Goal: Task Accomplishment & Management: Use online tool/utility

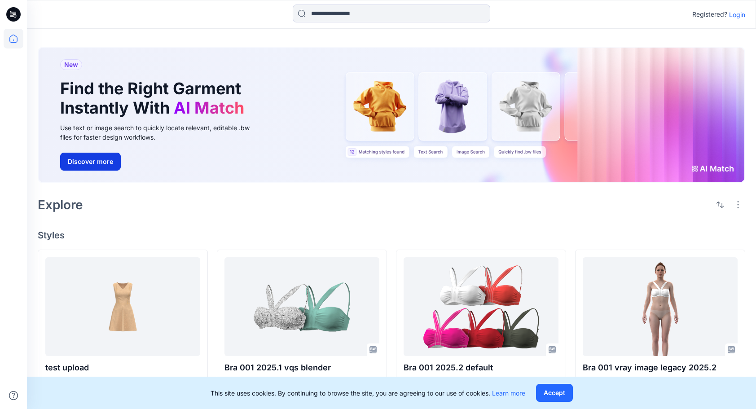
click at [104, 163] on button "Discover more" at bounding box center [90, 162] width 61 height 18
click at [736, 15] on p "Login" at bounding box center [737, 14] width 16 height 9
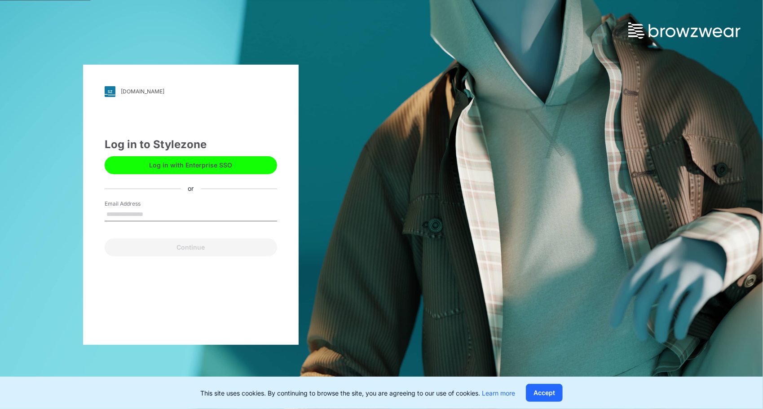
click at [137, 211] on input "Email Address" at bounding box center [191, 214] width 172 height 13
type input "**********"
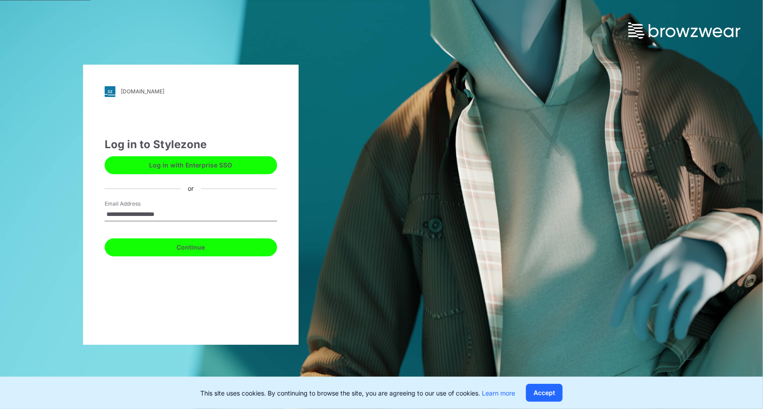
click at [226, 247] on button "Continue" at bounding box center [191, 247] width 172 height 18
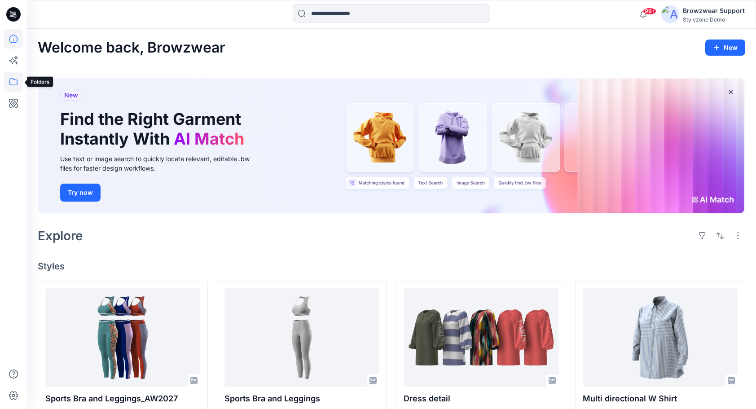
click at [13, 80] on icon at bounding box center [14, 82] width 20 height 20
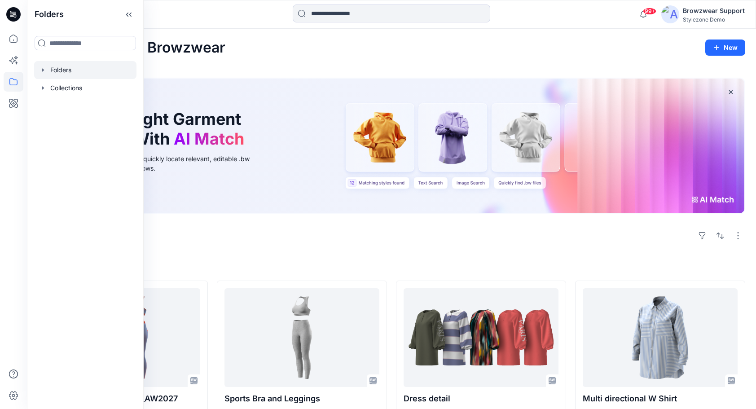
click at [53, 71] on div at bounding box center [85, 70] width 102 height 18
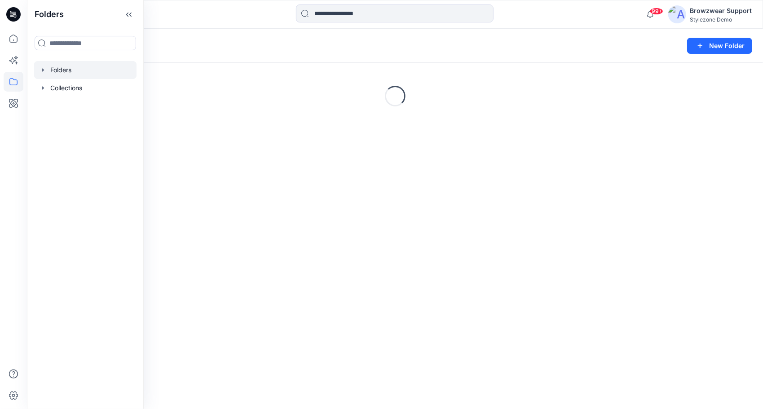
click at [44, 71] on icon "button" at bounding box center [43, 69] width 7 height 7
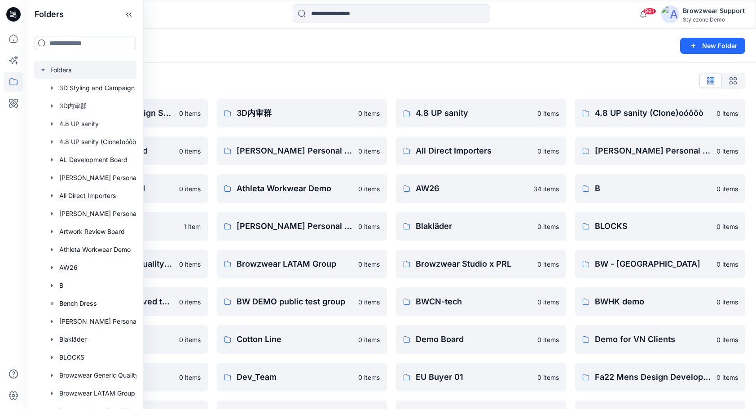
click at [76, 40] on input at bounding box center [86, 43] width 102 height 14
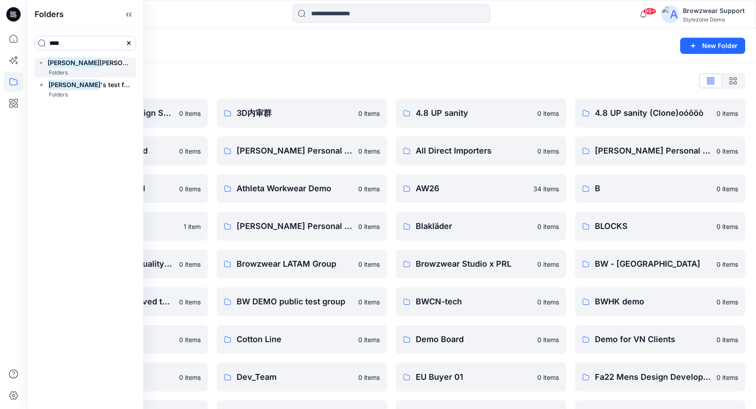
type input "****"
click at [100, 61] on span "Nagula" at bounding box center [126, 63] width 52 height 8
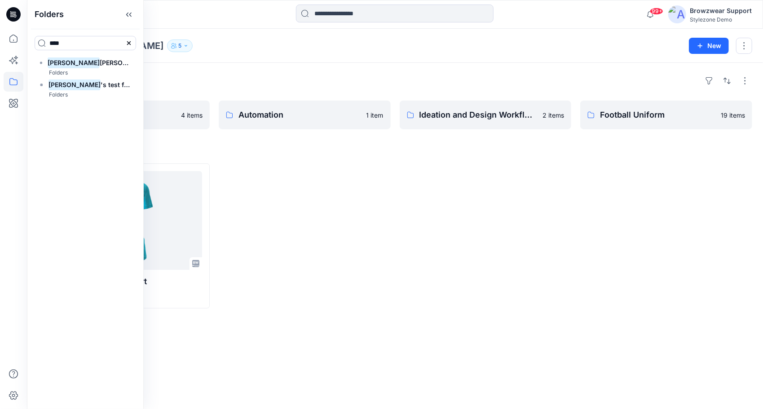
click at [511, 218] on div at bounding box center [486, 235] width 172 height 145
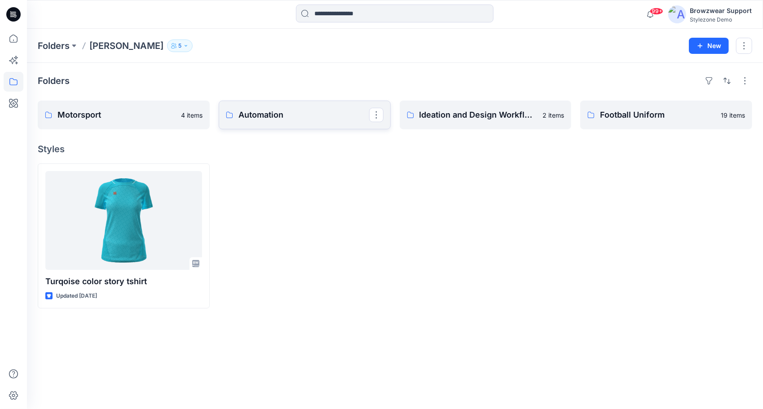
click at [305, 120] on p "Automation" at bounding box center [303, 115] width 131 height 13
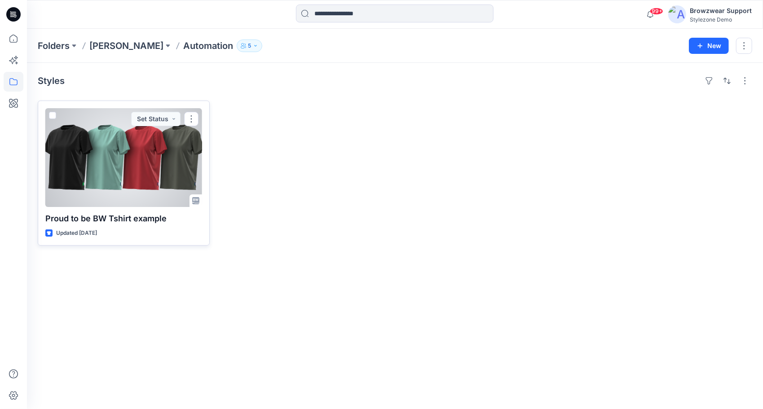
click at [53, 115] on span at bounding box center [52, 115] width 7 height 7
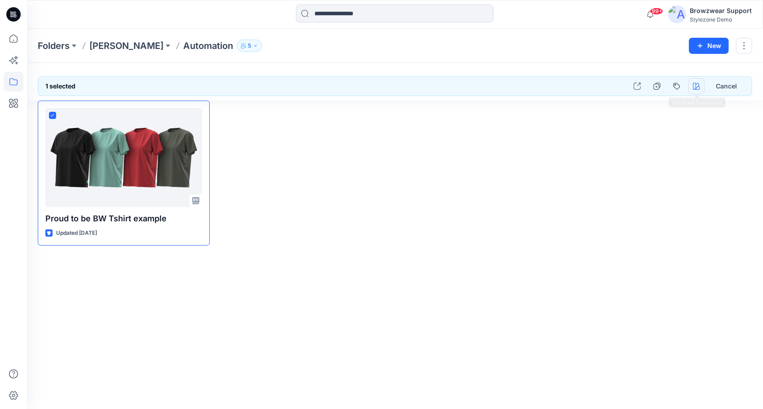
click at [697, 84] on icon "button" at bounding box center [696, 86] width 7 height 7
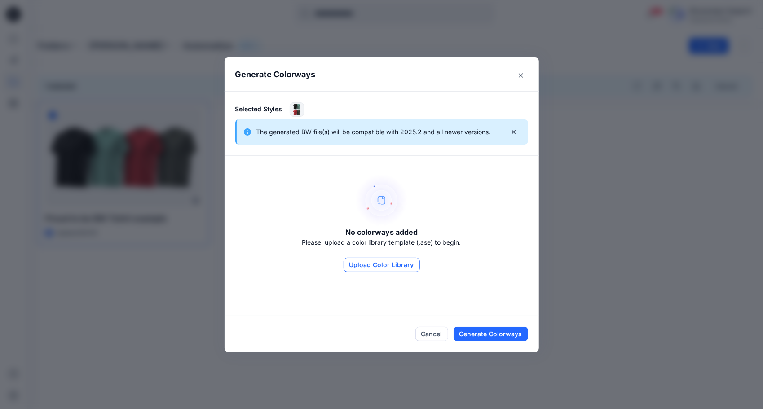
click at [393, 266] on button "Upload Color Library" at bounding box center [382, 265] width 76 height 14
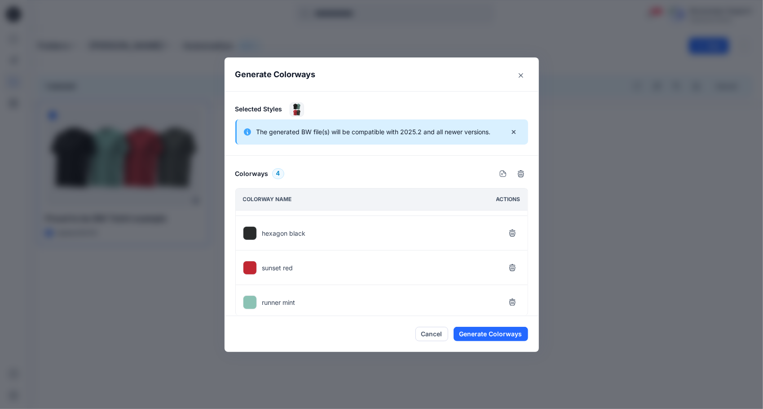
scroll to position [31, 0]
click at [430, 336] on button "Cancel" at bounding box center [431, 334] width 33 height 14
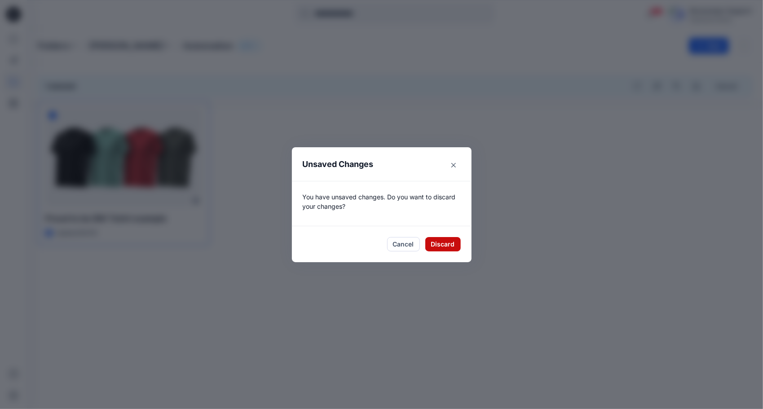
click at [431, 247] on button "Discard" at bounding box center [442, 244] width 35 height 14
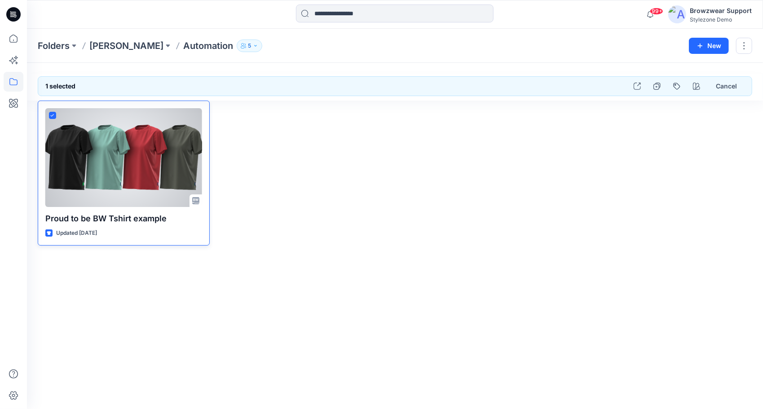
click at [51, 114] on icon at bounding box center [52, 115] width 4 height 3
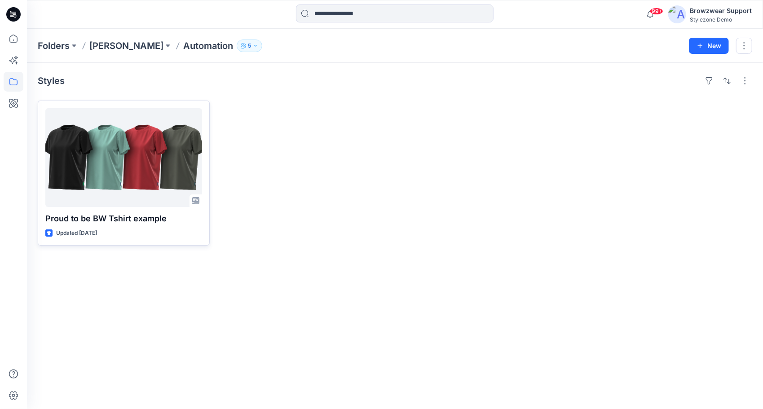
click at [352, 168] on div at bounding box center [305, 173] width 172 height 145
click at [131, 45] on p "[PERSON_NAME]" at bounding box center [126, 46] width 74 height 13
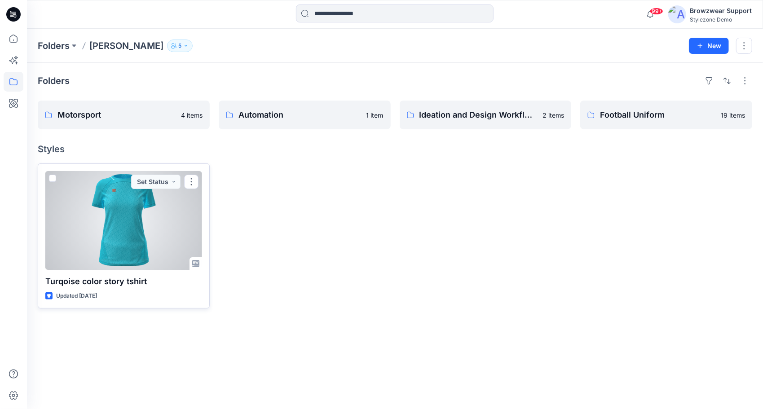
click at [128, 238] on div at bounding box center [123, 220] width 157 height 99
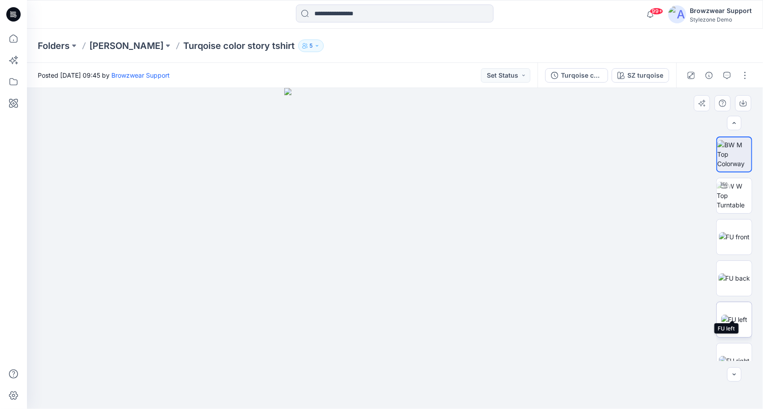
scroll to position [59, 0]
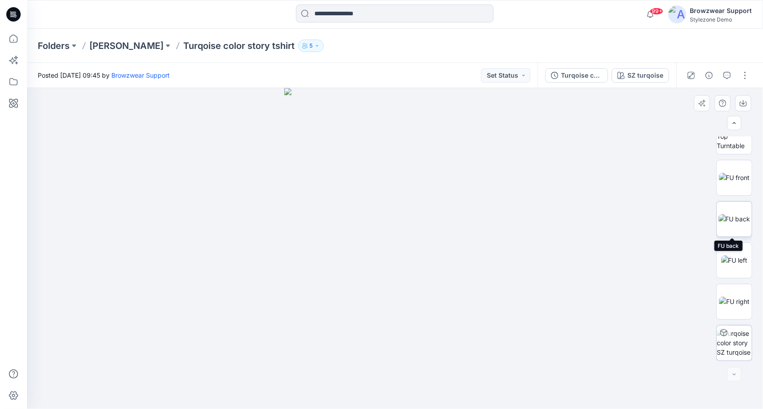
click at [734, 214] on img at bounding box center [735, 218] width 32 height 9
click at [738, 173] on img at bounding box center [734, 177] width 31 height 9
click at [733, 146] on img at bounding box center [734, 136] width 35 height 28
drag, startPoint x: 400, startPoint y: 396, endPoint x: 428, endPoint y: 355, distance: 50.0
click at [428, 355] on div at bounding box center [395, 248] width 736 height 321
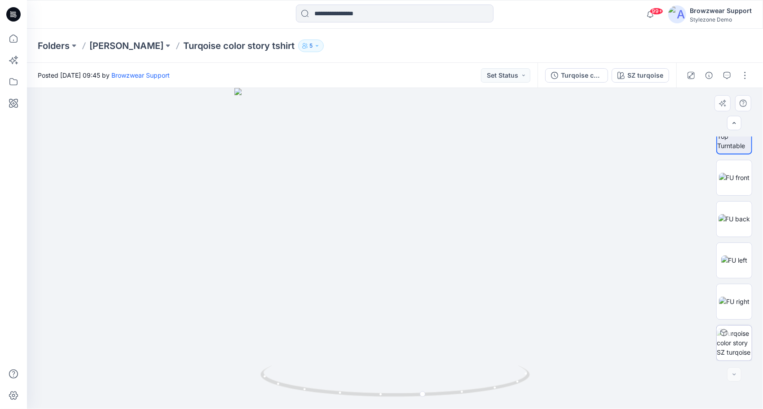
click at [617, 321] on div at bounding box center [395, 248] width 736 height 321
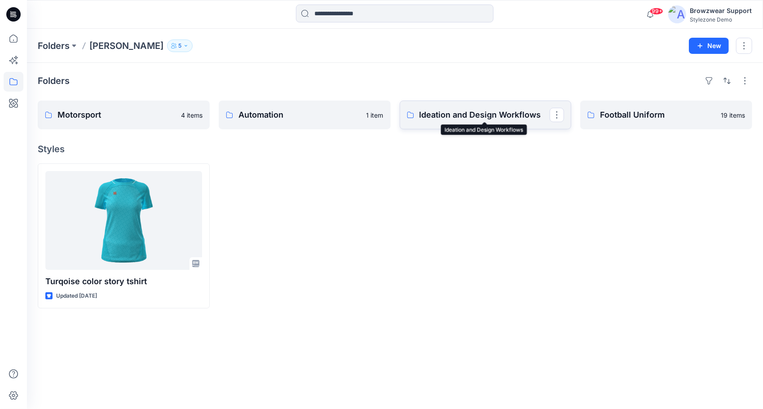
click at [481, 115] on p "Ideation and Design Workflows" at bounding box center [484, 115] width 131 height 13
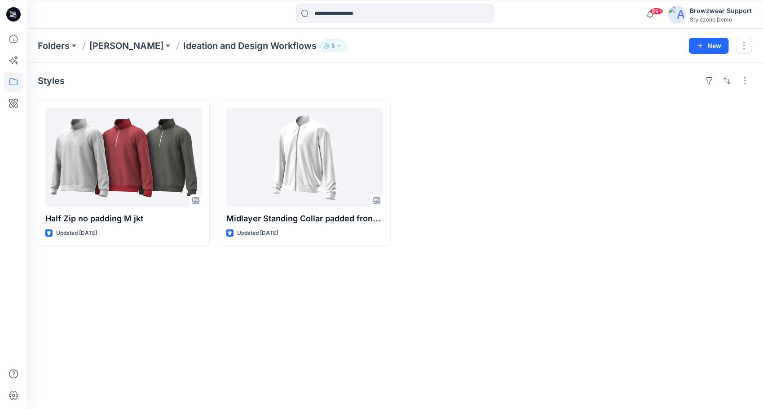
click at [116, 47] on p "[PERSON_NAME]" at bounding box center [126, 46] width 74 height 13
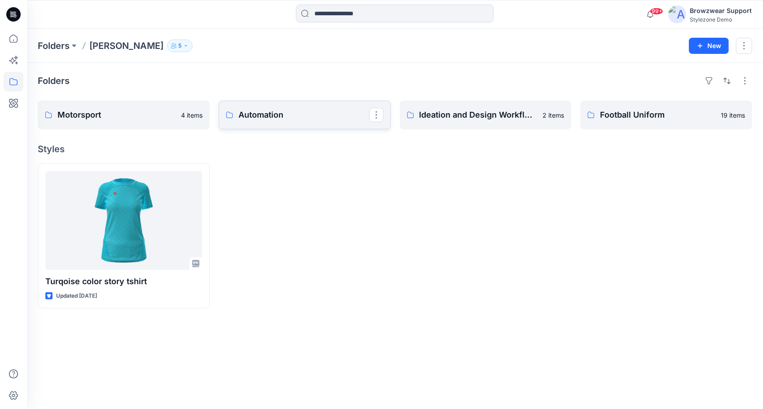
click at [275, 117] on p "Automation" at bounding box center [303, 115] width 131 height 13
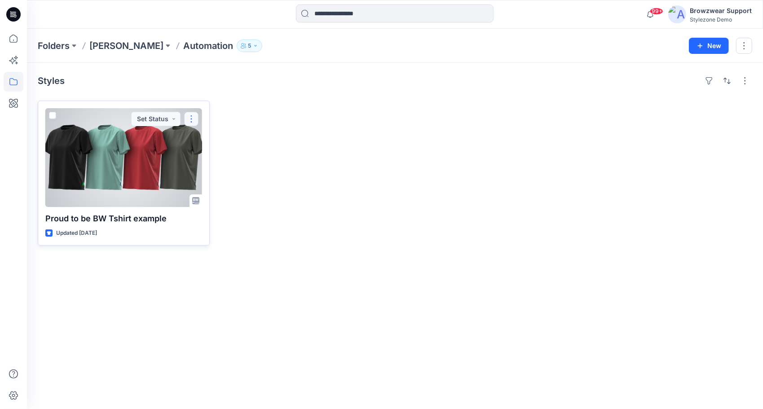
click at [191, 119] on button "button" at bounding box center [191, 119] width 14 height 14
click at [244, 190] on button "Duplicate to..." at bounding box center [234, 189] width 97 height 17
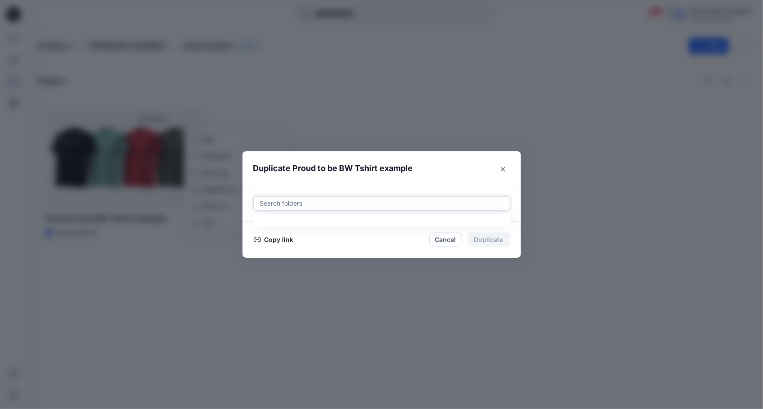
click at [312, 201] on div at bounding box center [381, 203] width 245 height 11
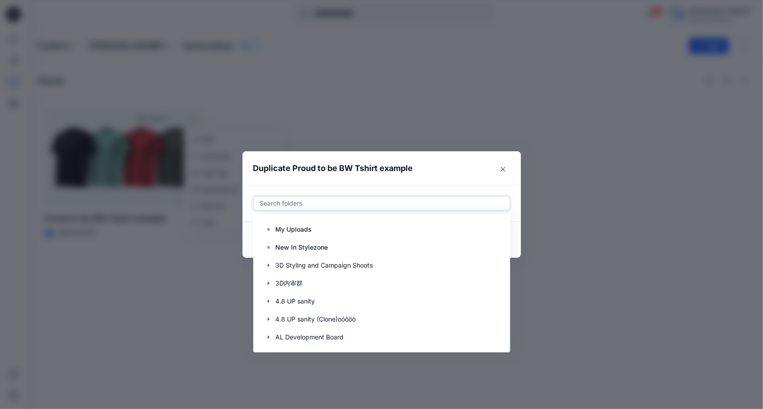
click at [618, 239] on div "Duplicate Proud to be BW Tshirt example Use Up and Down to choose options, pres…" at bounding box center [381, 204] width 763 height 409
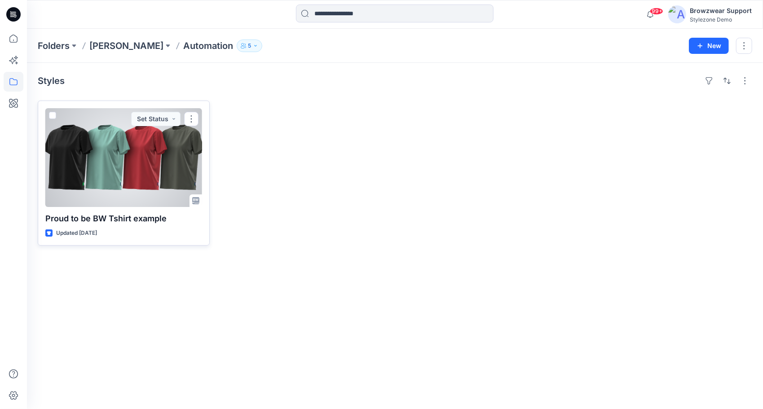
drag, startPoint x: 156, startPoint y: 167, endPoint x: 180, endPoint y: 167, distance: 23.8
click at [156, 166] on div at bounding box center [123, 157] width 157 height 99
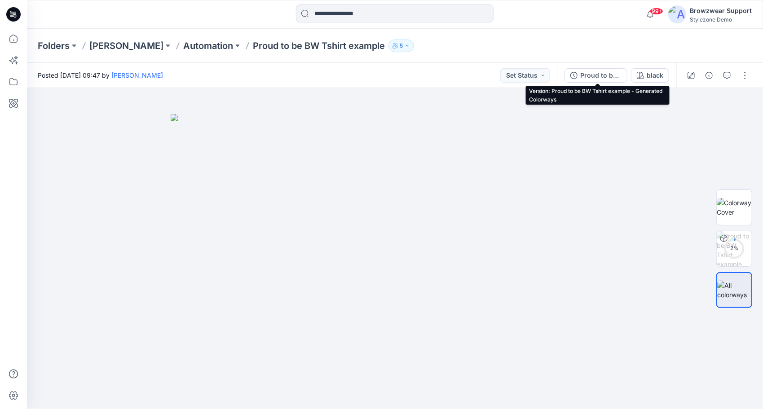
drag, startPoint x: 589, startPoint y: 74, endPoint x: 615, endPoint y: 81, distance: 26.9
click at [590, 74] on div "Proud to be BW Tshirt example - Generated Colorways" at bounding box center [600, 76] width 41 height 10
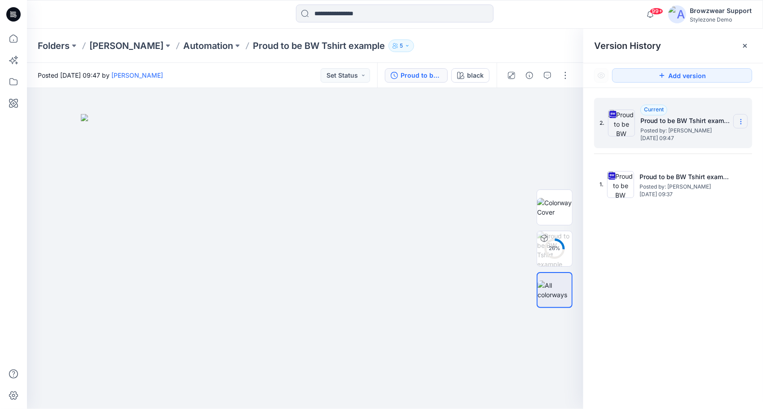
click at [738, 122] on icon at bounding box center [740, 121] width 7 height 7
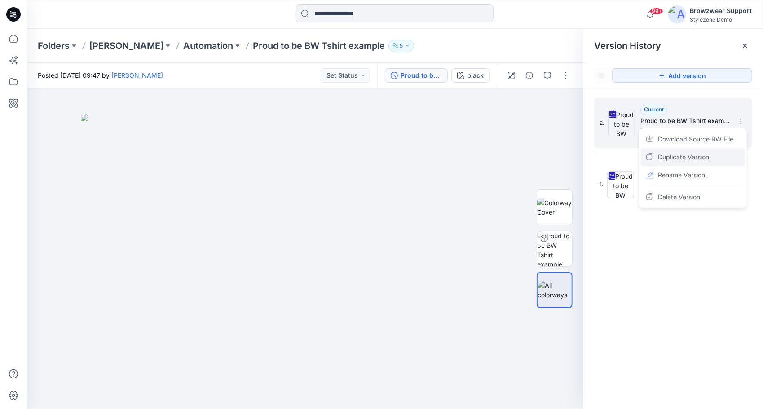
click at [721, 160] on div "Duplicate Version" at bounding box center [693, 157] width 104 height 18
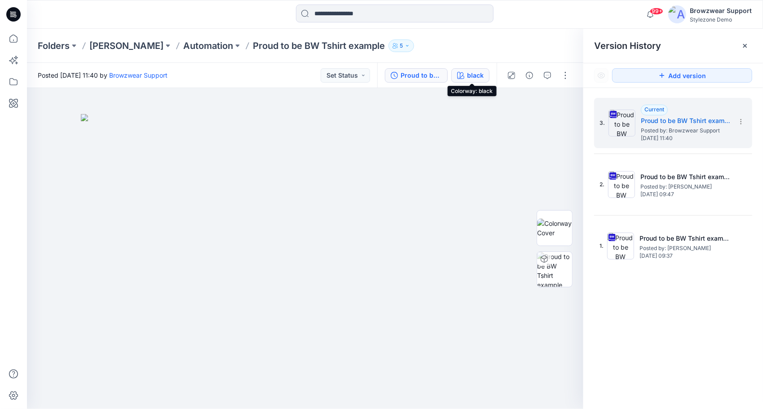
click at [484, 75] on div "black" at bounding box center [475, 76] width 17 height 10
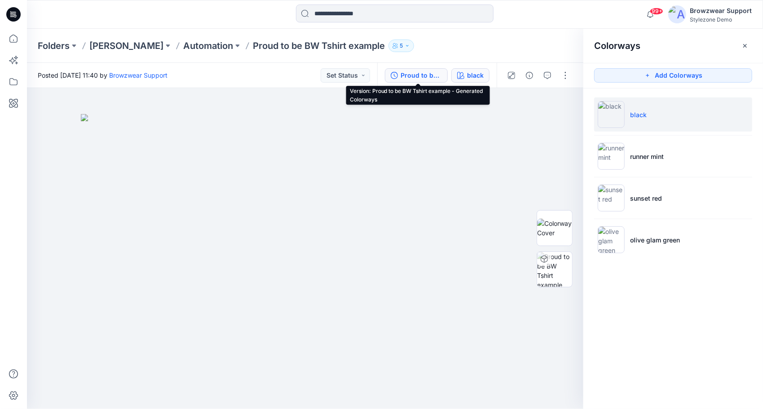
click at [422, 73] on div "Proud to be BW Tshirt example - Generated Colorways" at bounding box center [421, 76] width 41 height 10
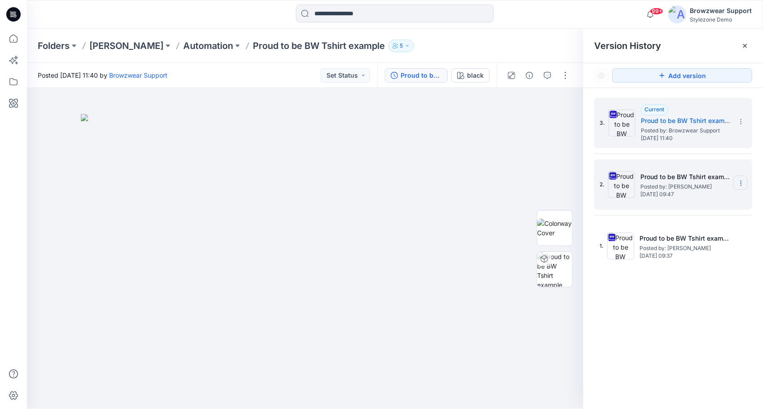
click at [740, 184] on icon at bounding box center [740, 183] width 7 height 7
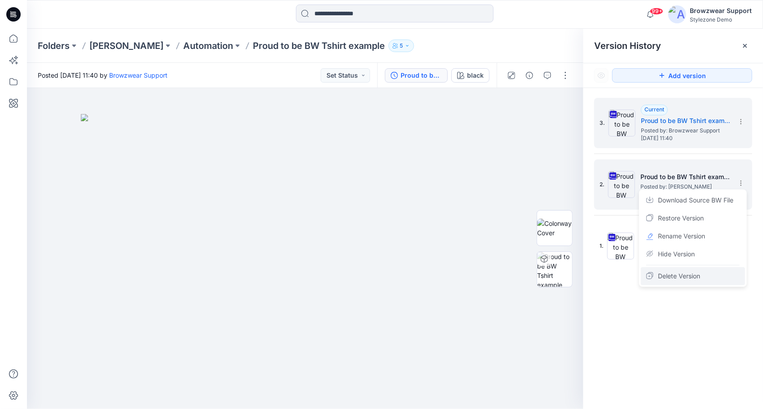
click at [726, 276] on div "Delete Version" at bounding box center [693, 276] width 104 height 18
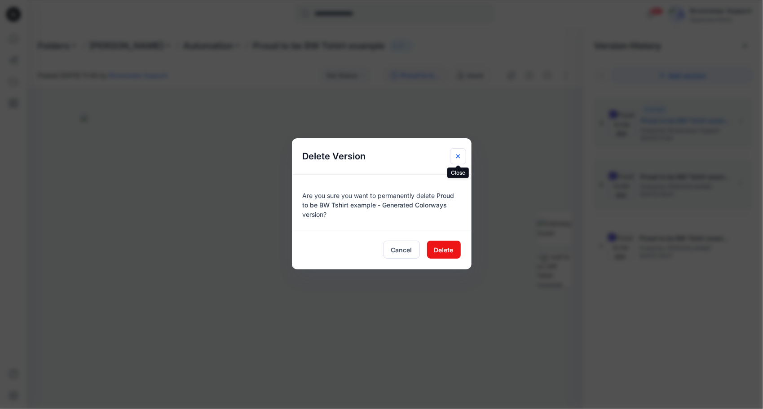
click at [460, 155] on icon "Close" at bounding box center [458, 156] width 7 height 7
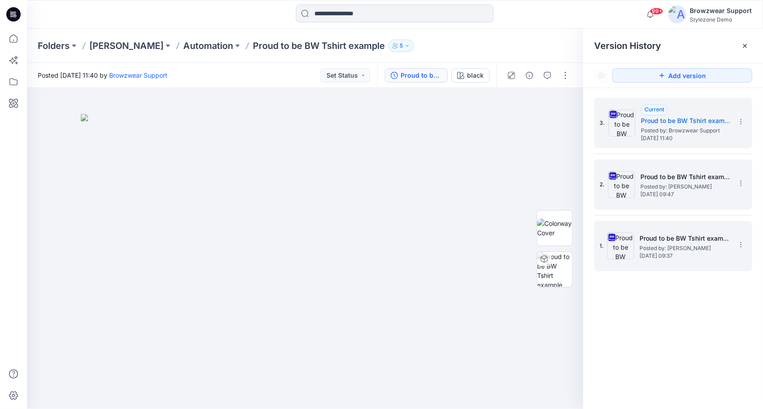
click at [675, 247] on span "Posted by: [PERSON_NAME]" at bounding box center [685, 248] width 90 height 9
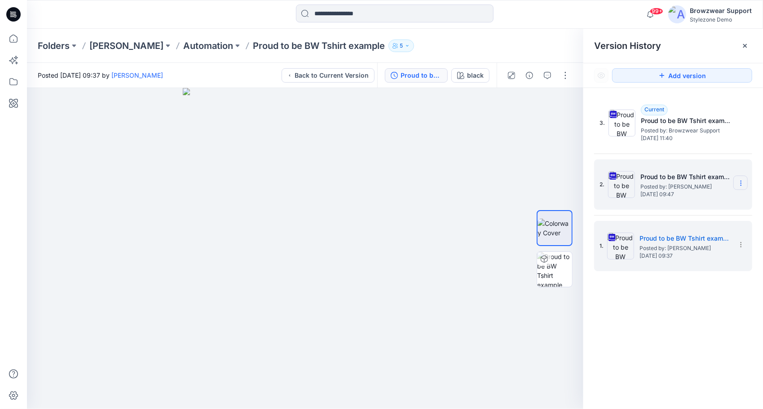
click at [741, 185] on icon at bounding box center [741, 185] width 0 height 0
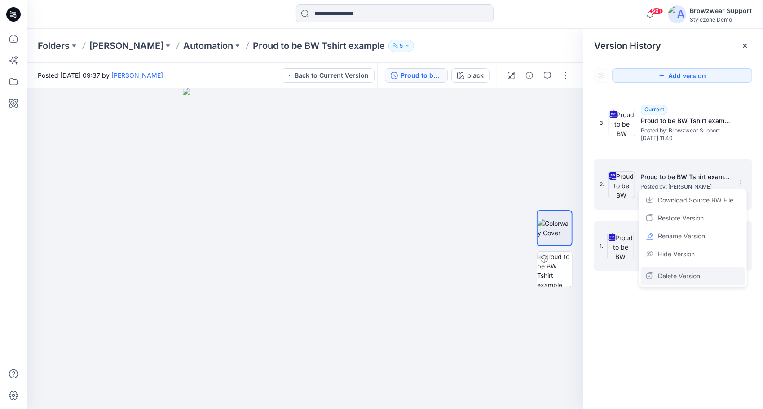
click at [694, 277] on span "Delete Version" at bounding box center [679, 276] width 42 height 11
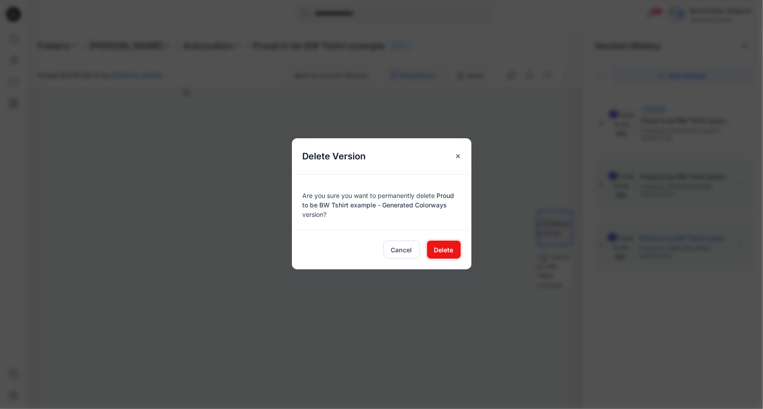
drag, startPoint x: 451, startPoint y: 251, endPoint x: 596, endPoint y: 262, distance: 146.0
click at [451, 251] on span "Delete" at bounding box center [443, 249] width 19 height 9
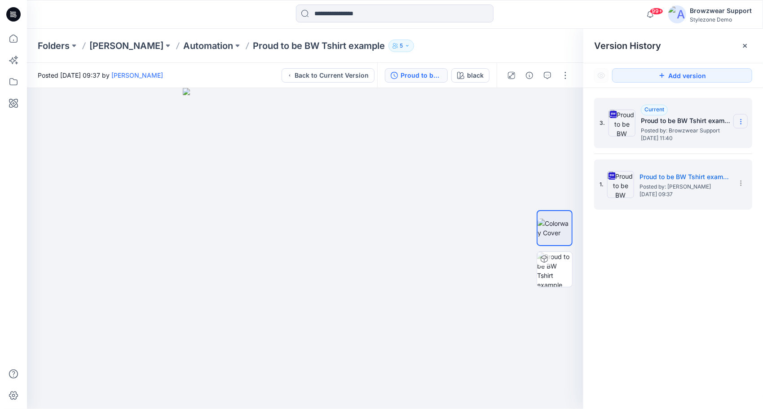
click at [740, 124] on icon at bounding box center [740, 121] width 7 height 7
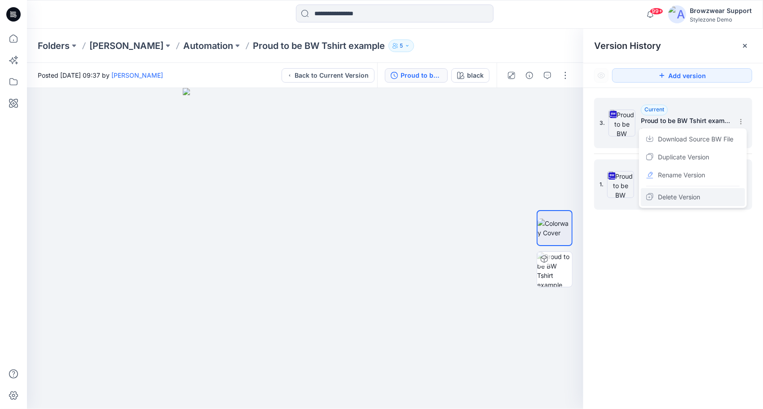
click at [687, 201] on span "Delete Version" at bounding box center [679, 197] width 42 height 11
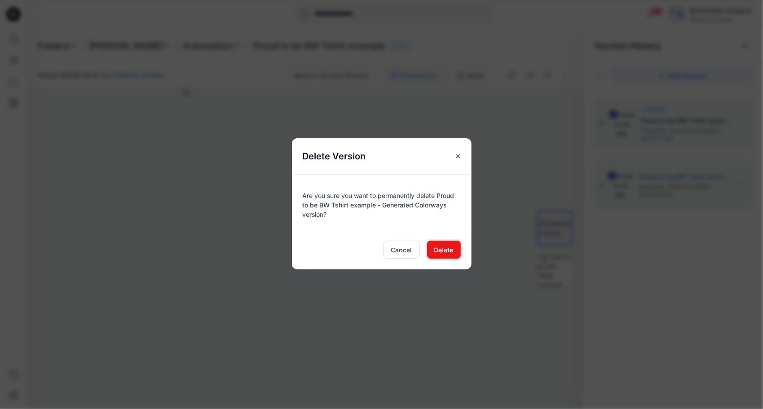
drag, startPoint x: 452, startPoint y: 249, endPoint x: 464, endPoint y: 252, distance: 12.1
click at [456, 250] on button "Delete" at bounding box center [444, 250] width 34 height 18
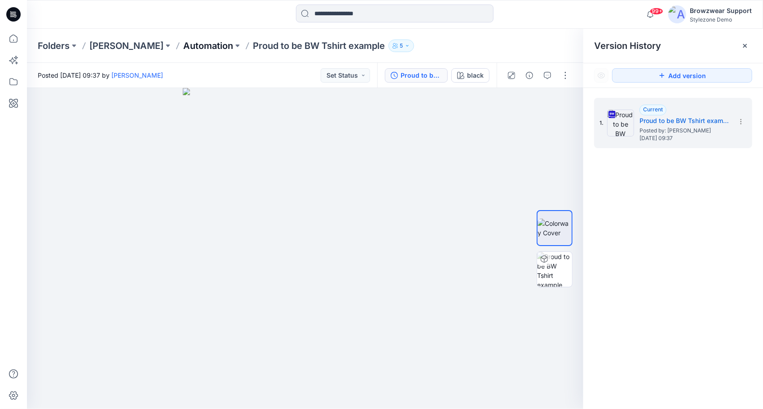
click at [192, 45] on p "Automation" at bounding box center [208, 46] width 50 height 13
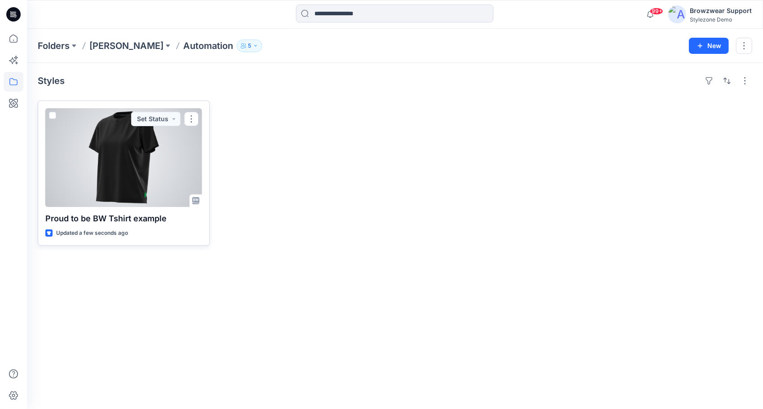
click at [53, 115] on span at bounding box center [52, 115] width 7 height 7
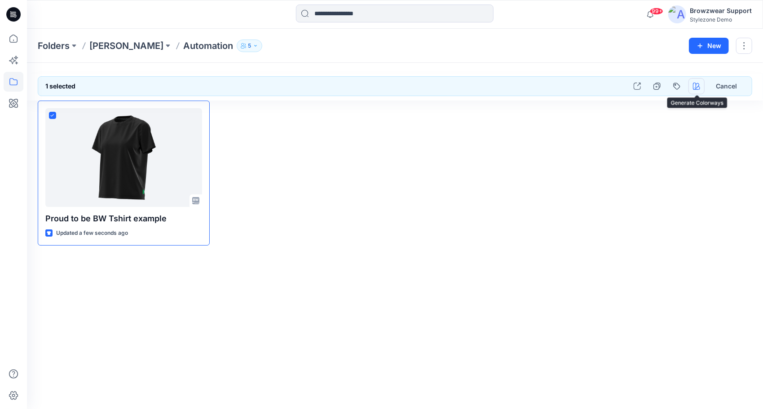
click at [697, 89] on icon "button" at bounding box center [696, 86] width 7 height 7
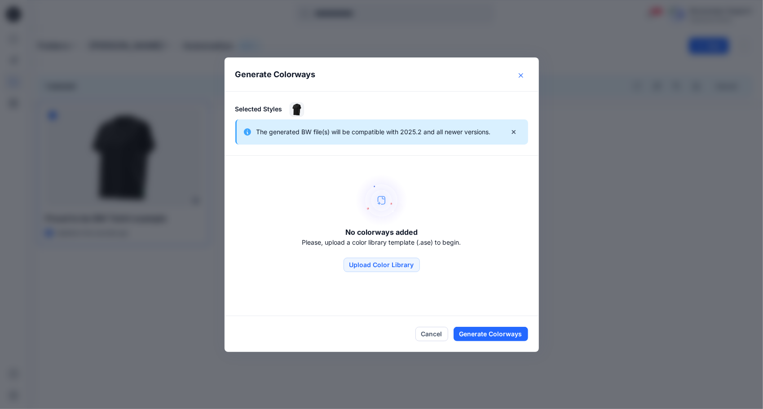
click at [522, 76] on icon "Close" at bounding box center [521, 75] width 4 height 4
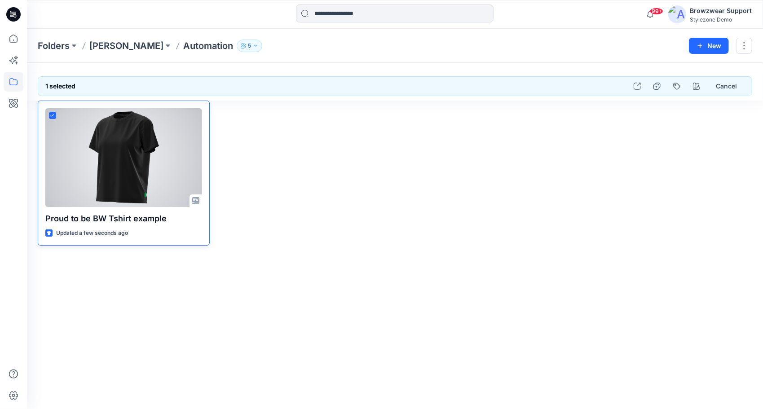
click at [51, 114] on icon at bounding box center [52, 115] width 4 height 3
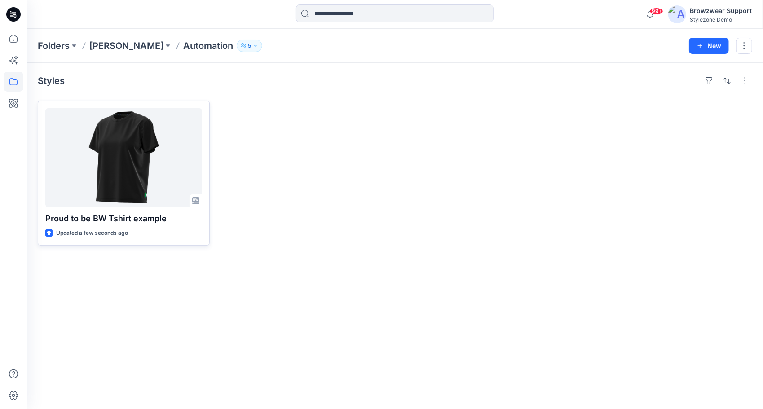
click at [653, 252] on div "Styles Proud to be BW Tshirt example Updated a few seconds ago" at bounding box center [395, 236] width 736 height 346
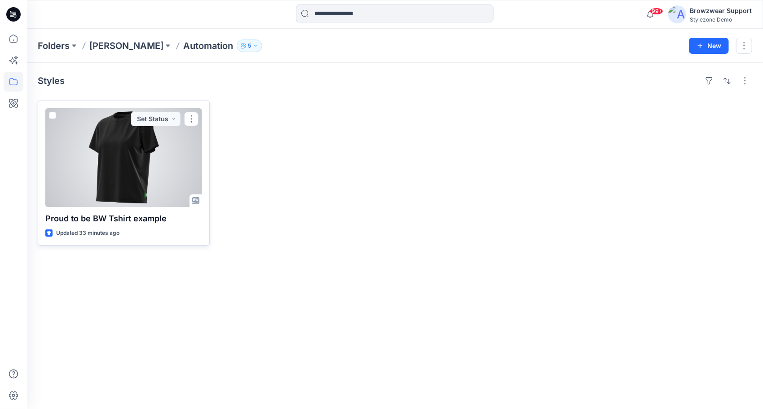
click at [51, 116] on span at bounding box center [52, 115] width 7 height 7
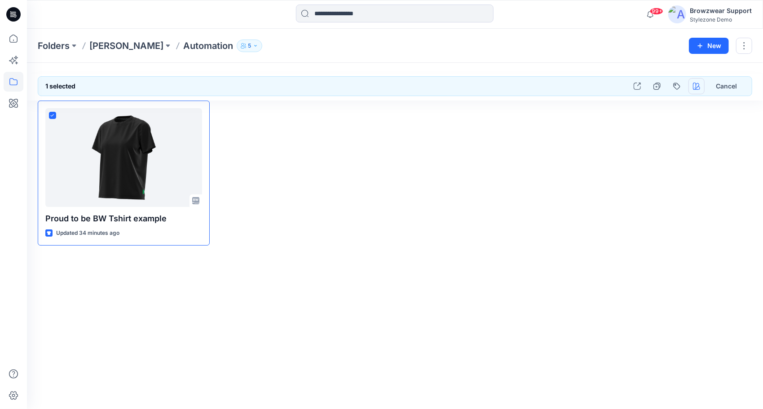
click at [696, 88] on icon "button" at bounding box center [696, 86] width 7 height 7
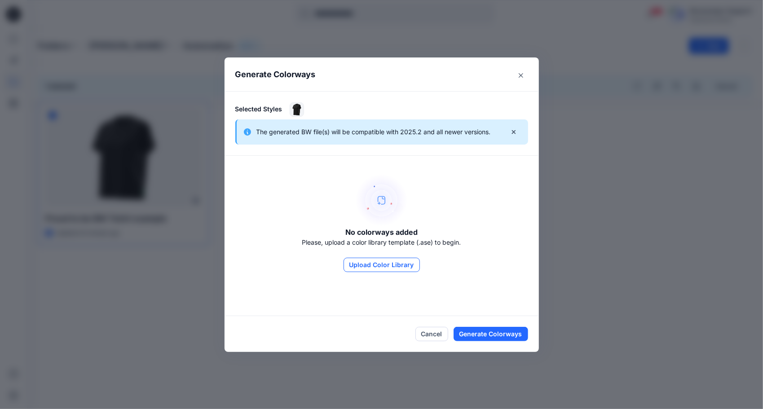
click at [384, 268] on button "Upload Color Library" at bounding box center [382, 265] width 76 height 14
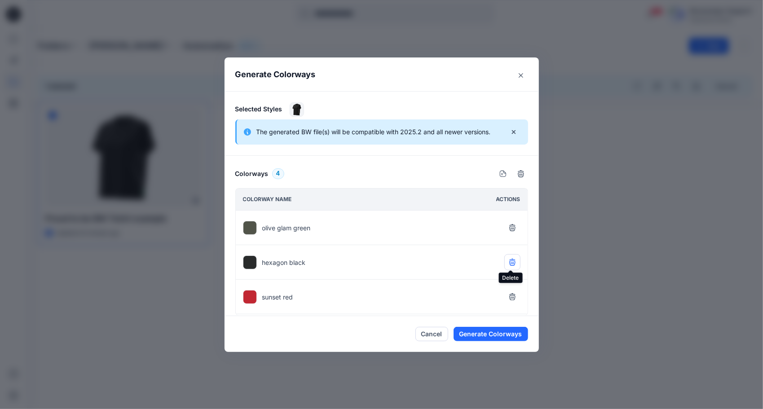
click at [512, 261] on icon "button" at bounding box center [512, 262] width 7 height 7
click at [512, 260] on icon "button" at bounding box center [512, 262] width 6 height 5
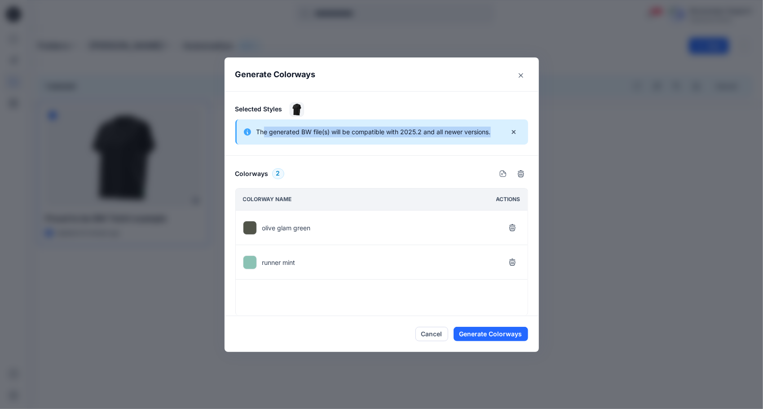
drag, startPoint x: 265, startPoint y: 132, endPoint x: 492, endPoint y: 128, distance: 226.9
click at [491, 128] on p "The generated BW file(s) will be compatible with 2025.2 and all newer versions." at bounding box center [373, 132] width 234 height 11
drag, startPoint x: 499, startPoint y: 334, endPoint x: 525, endPoint y: 334, distance: 26.5
click at [499, 334] on button "Generate Colorways" at bounding box center [491, 334] width 75 height 14
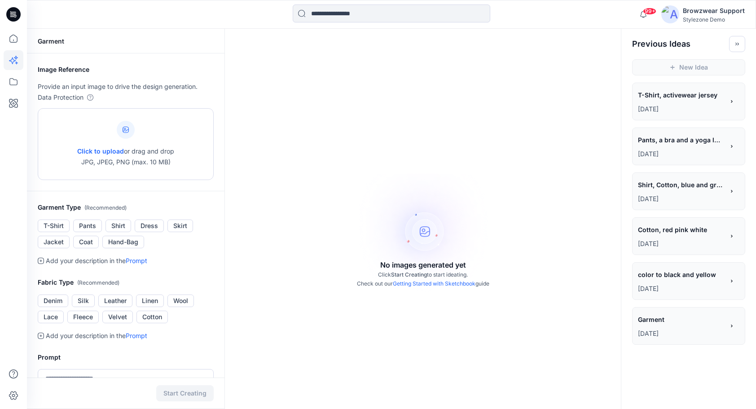
click at [124, 132] on icon at bounding box center [126, 130] width 6 height 6
type input "**********"
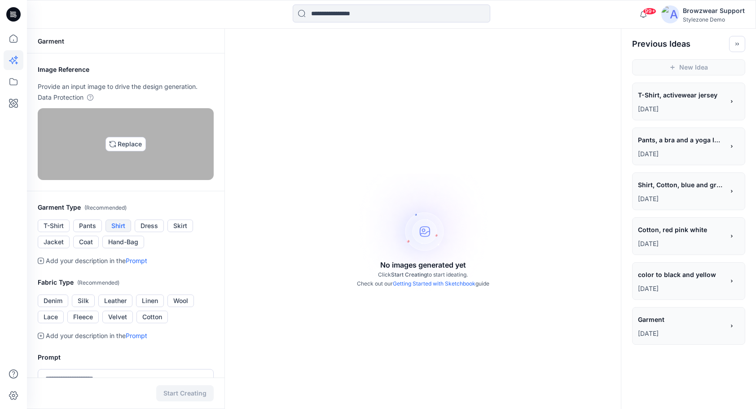
click at [125, 232] on button "Shirt" at bounding box center [119, 226] width 26 height 13
click at [45, 232] on button "T-Shirt" at bounding box center [54, 226] width 32 height 13
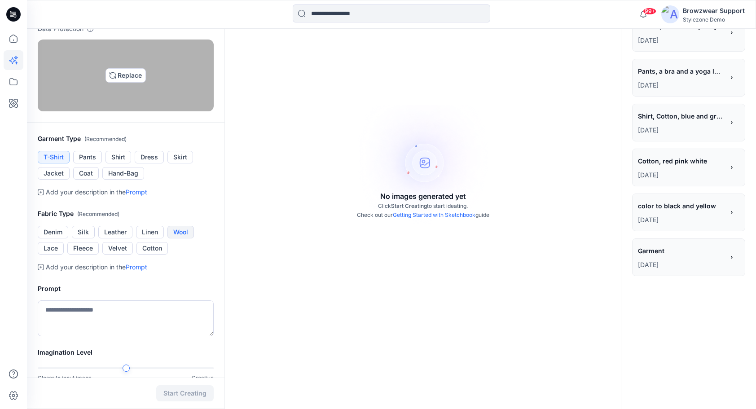
scroll to position [90, 0]
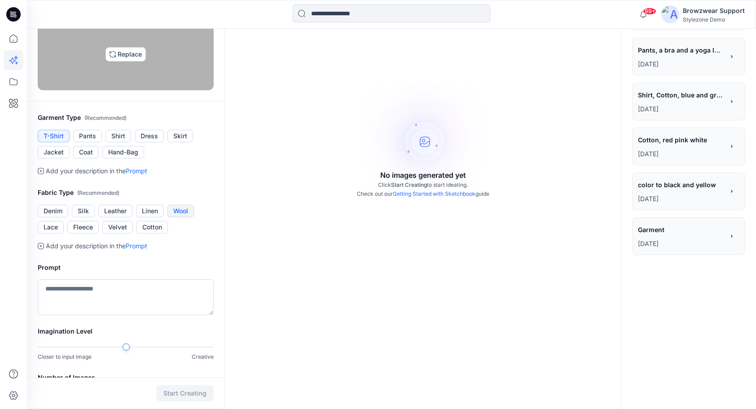
click at [181, 217] on button "Wool" at bounding box center [181, 211] width 26 height 13
click at [86, 234] on button "Fleece" at bounding box center [82, 227] width 31 height 13
click at [84, 315] on textarea at bounding box center [126, 297] width 176 height 36
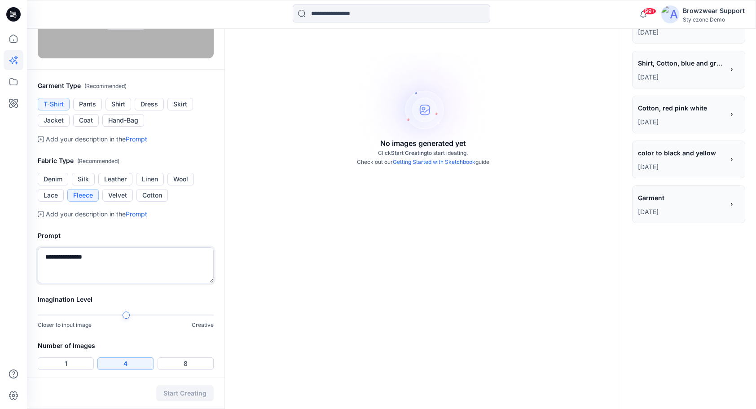
scroll to position [199, 0]
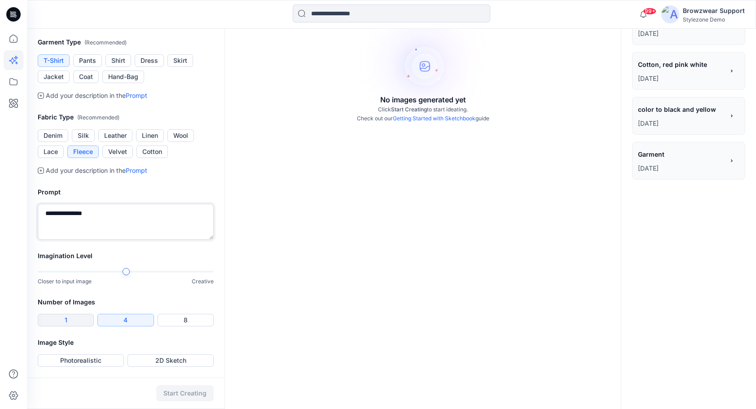
type textarea "**********"
click at [79, 316] on button "1" at bounding box center [66, 320] width 56 height 13
click at [84, 364] on button "Photorealistic" at bounding box center [81, 360] width 86 height 13
click at [180, 392] on button "Start Creating" at bounding box center [184, 393] width 57 height 16
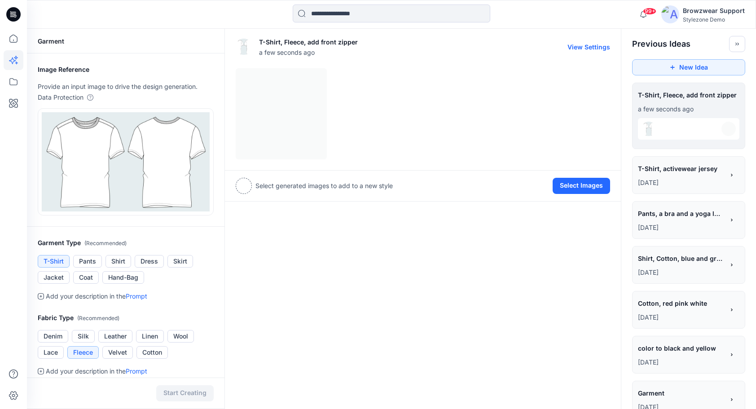
click at [274, 106] on div at bounding box center [423, 113] width 375 height 91
click at [289, 102] on div at bounding box center [423, 113] width 375 height 91
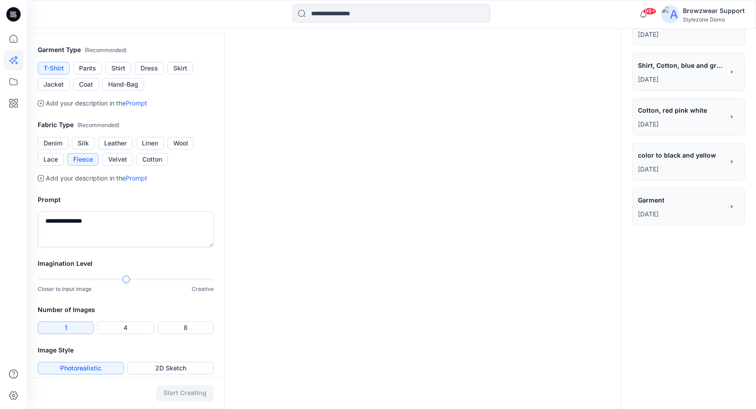
scroll to position [199, 0]
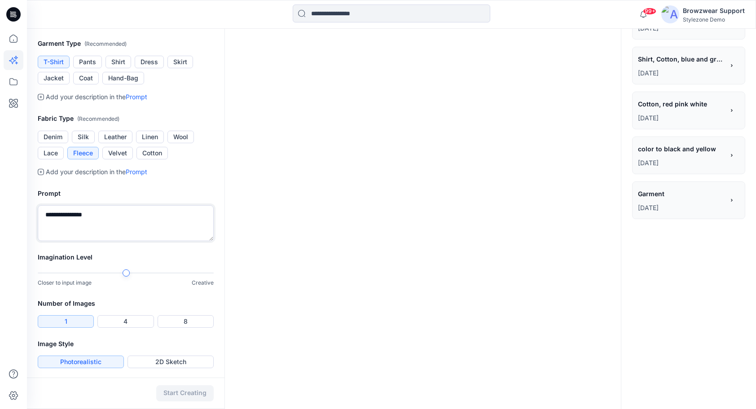
click at [99, 213] on textarea "**********" at bounding box center [126, 223] width 176 height 36
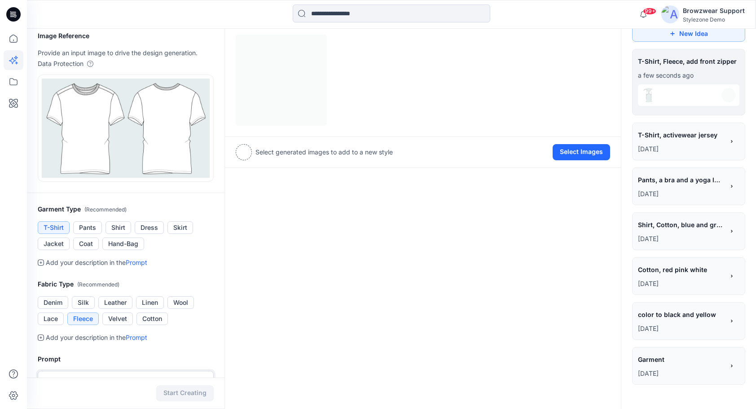
scroll to position [0, 0]
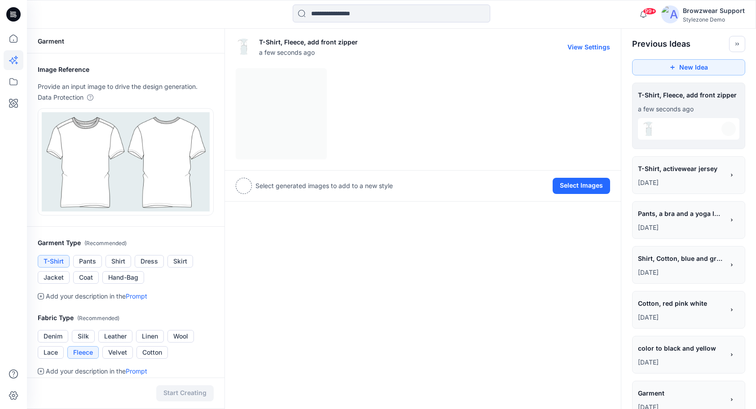
click at [264, 105] on div "T-Shirt, Fleece, add front zipper a few seconds ago View Settings Select genera…" at bounding box center [423, 115] width 396 height 173
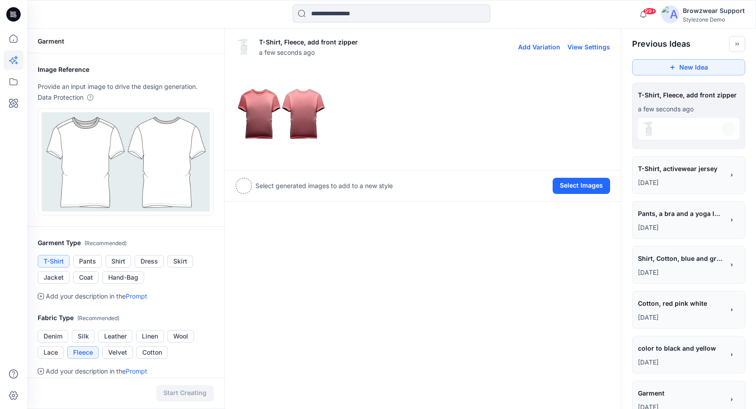
click at [303, 115] on img at bounding box center [281, 114] width 90 height 90
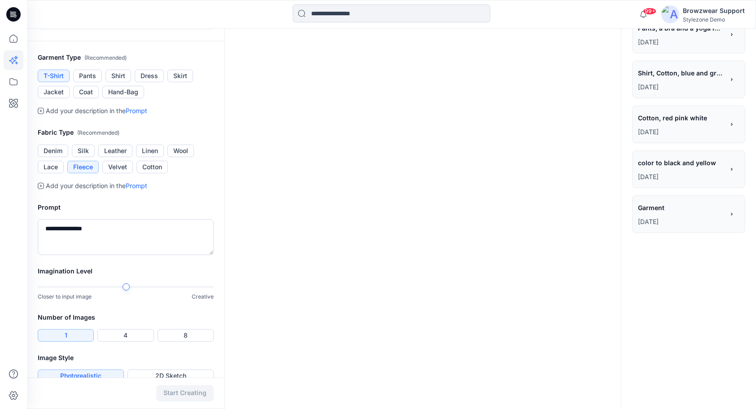
scroll to position [199, 0]
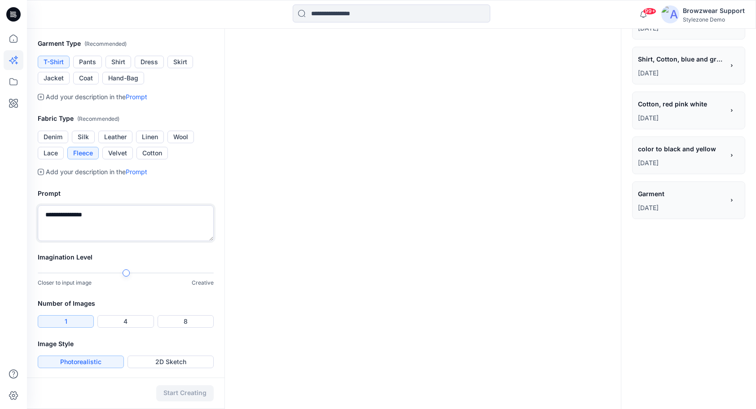
click at [90, 214] on textarea "**********" at bounding box center [126, 223] width 176 height 36
click at [100, 215] on textarea "**********" at bounding box center [126, 223] width 176 height 36
type textarea "**********"
click at [186, 399] on button "Start Creating" at bounding box center [184, 393] width 57 height 16
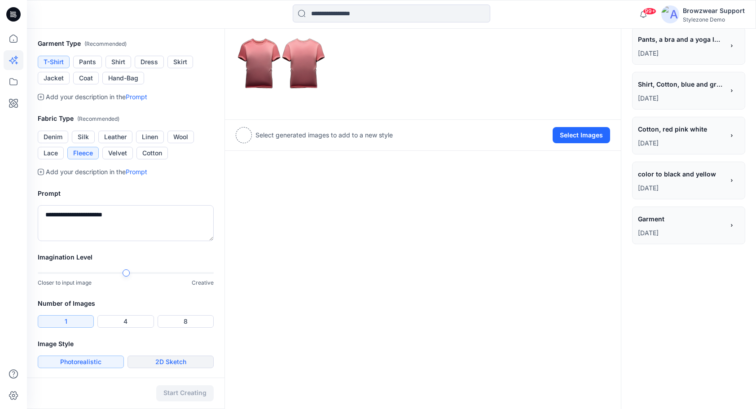
click at [179, 360] on button "2D Sketch" at bounding box center [171, 362] width 86 height 13
click at [217, 280] on div "Imagination Level Closer to input image Creative" at bounding box center [126, 275] width 198 height 46
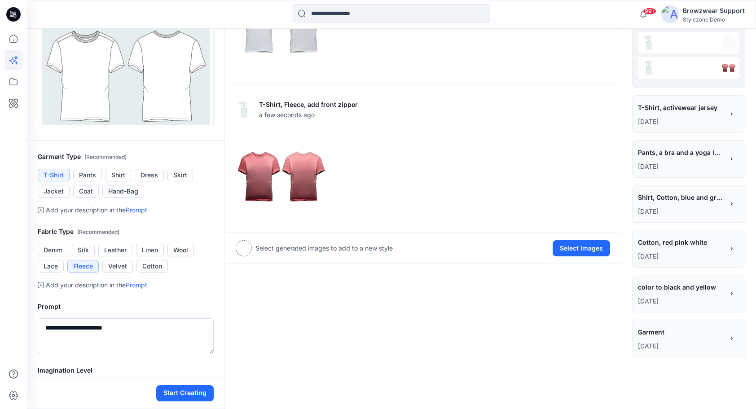
scroll to position [65, 0]
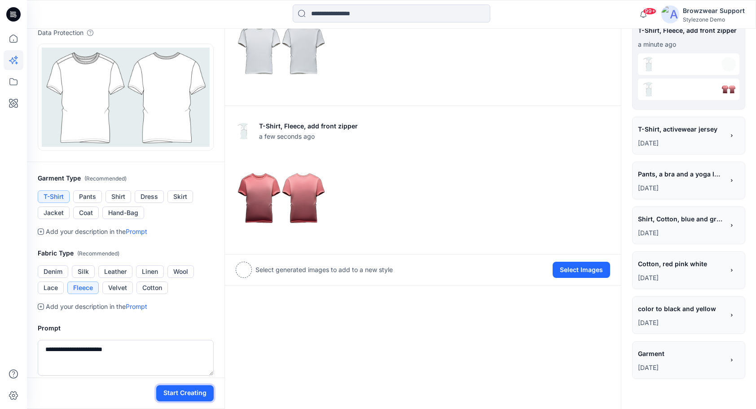
click at [195, 397] on button "Start Creating" at bounding box center [184, 393] width 57 height 16
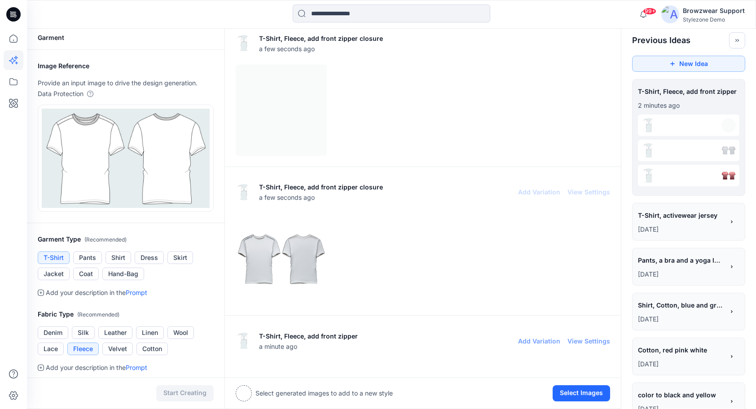
scroll to position [0, 0]
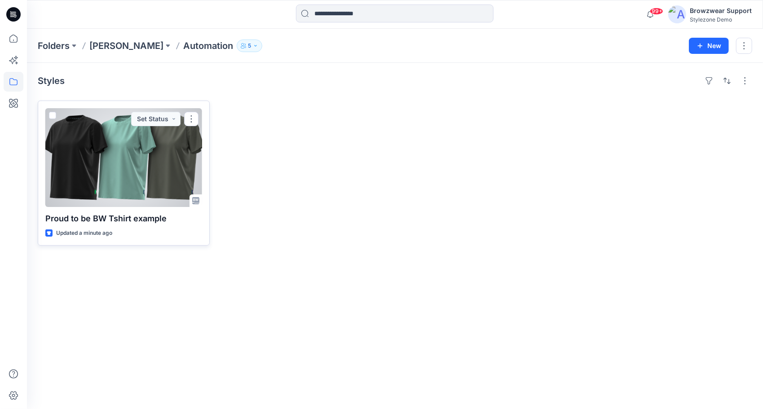
click at [141, 177] on div at bounding box center [123, 157] width 157 height 99
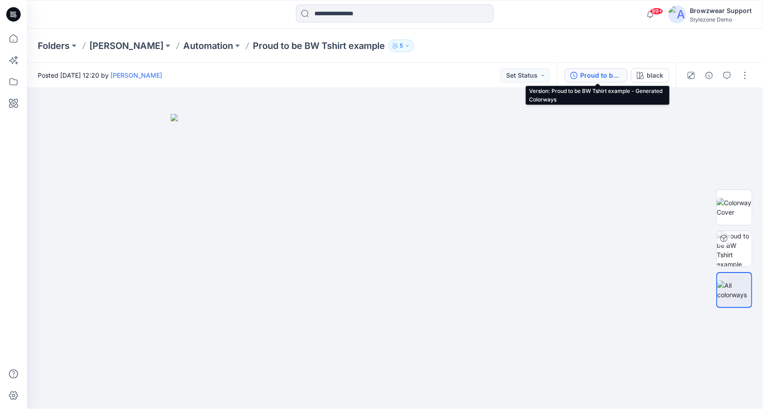
click at [604, 76] on div "Proud to be BW Tshirt example - Generated Colorways" at bounding box center [600, 76] width 41 height 10
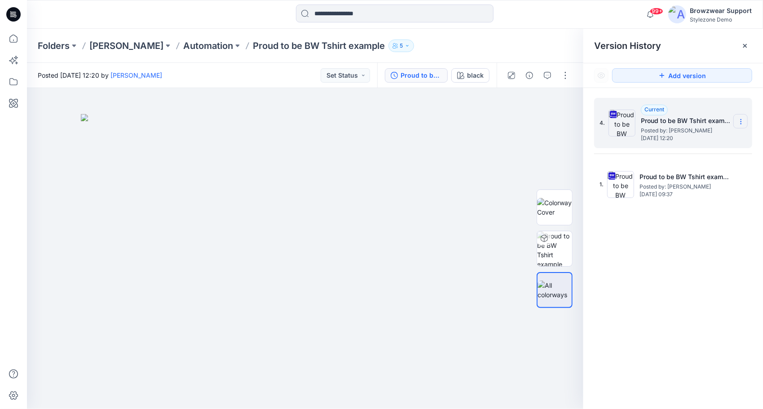
click at [744, 122] on icon at bounding box center [740, 121] width 7 height 7
click at [722, 141] on span "Download Source BW File" at bounding box center [695, 139] width 75 height 11
click at [205, 44] on p "Automation" at bounding box center [208, 46] width 50 height 13
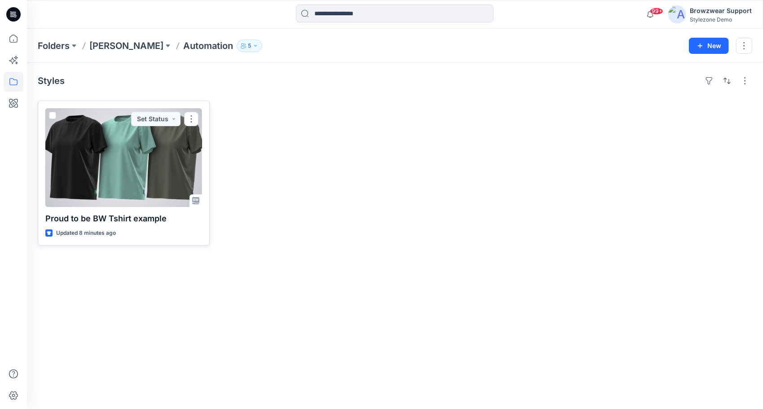
click at [52, 115] on span at bounding box center [52, 115] width 7 height 7
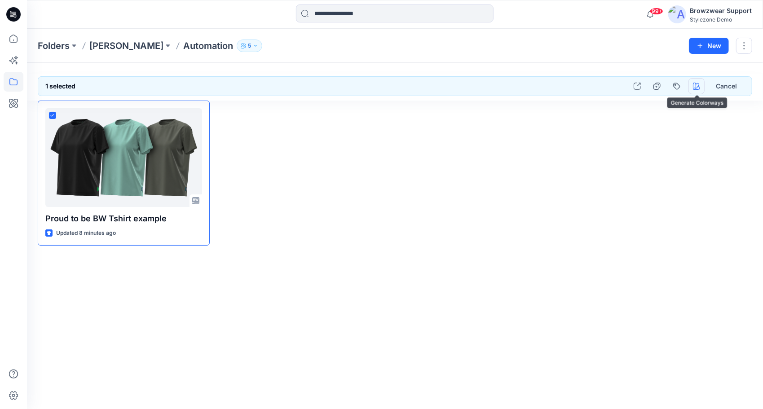
click at [695, 88] on icon "button" at bounding box center [694, 88] width 0 height 0
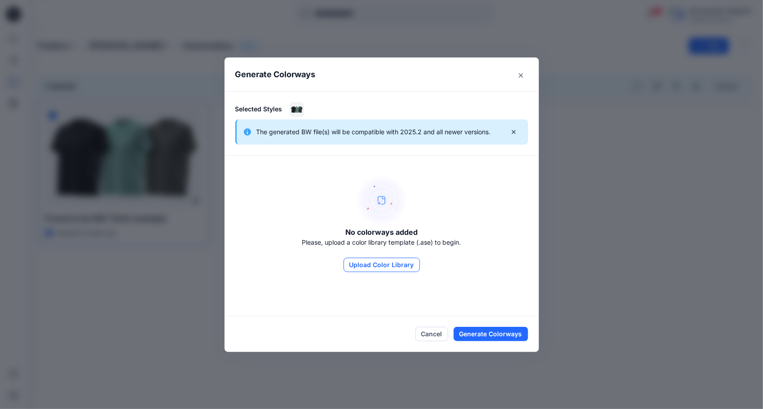
click at [394, 267] on button "Upload Color Library" at bounding box center [382, 265] width 76 height 14
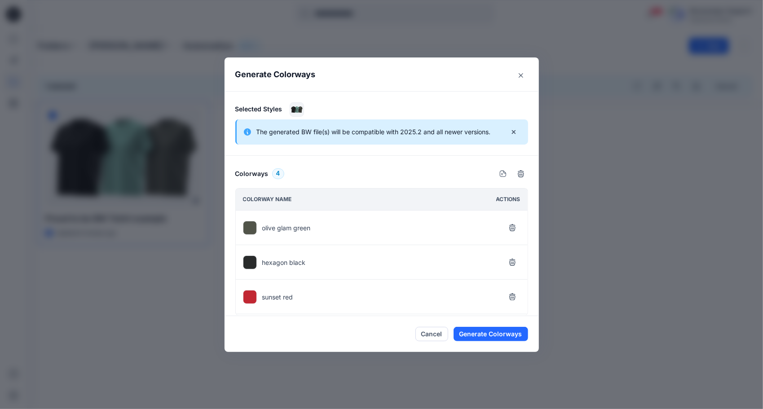
scroll to position [31, 0]
drag, startPoint x: 649, startPoint y: 140, endPoint x: 576, endPoint y: 124, distance: 74.0
click at [576, 124] on div "Generate Colorways Selected Styles The generated BW file(s) will be compatible …" at bounding box center [381, 204] width 763 height 409
click at [433, 335] on button "Cancel" at bounding box center [431, 334] width 33 height 14
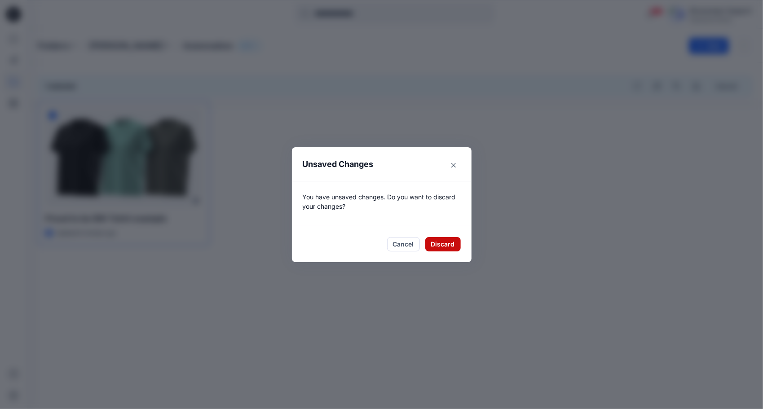
click at [450, 246] on button "Discard" at bounding box center [442, 244] width 35 height 14
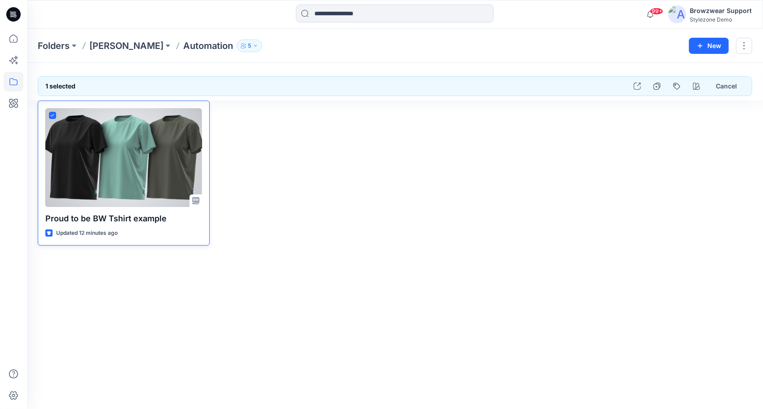
click at [53, 114] on icon at bounding box center [52, 115] width 4 height 3
